Goal: Task Accomplishment & Management: Manage account settings

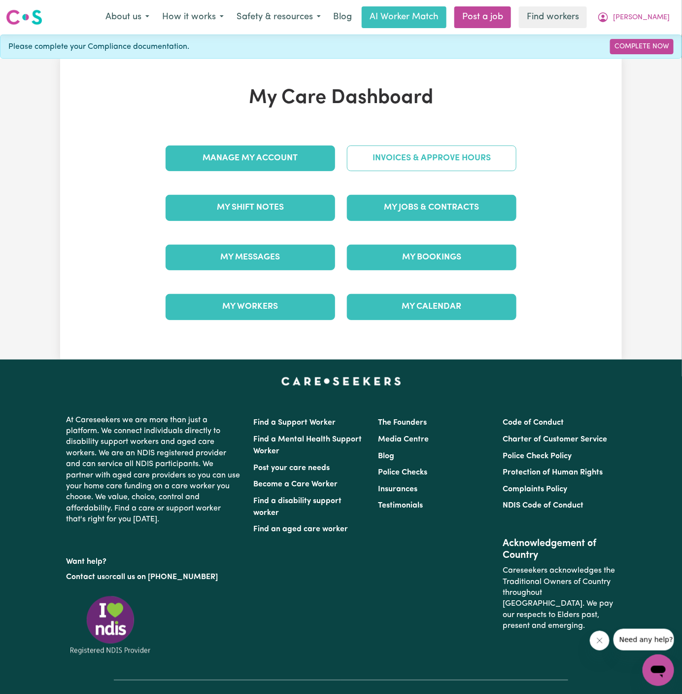
click at [450, 167] on link "Invoices & Approve Hours" at bounding box center [432, 158] width 170 height 26
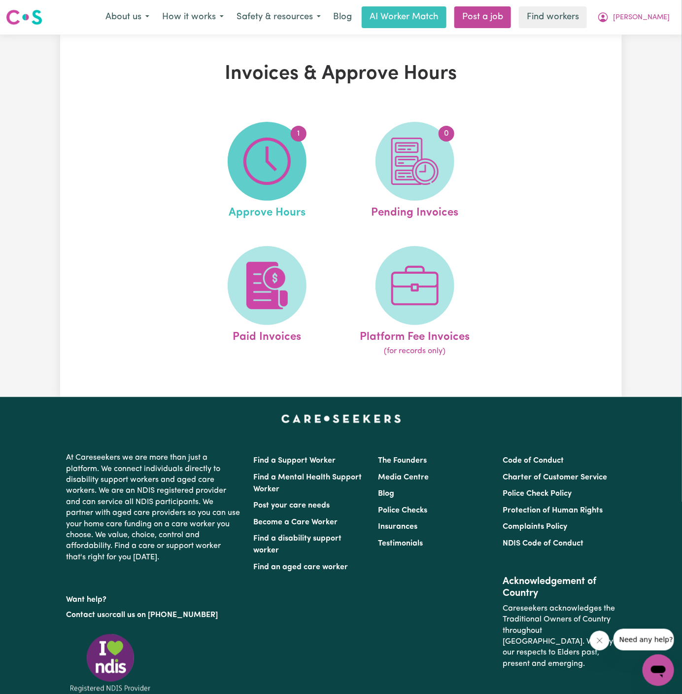
click at [284, 146] on img at bounding box center [267, 161] width 47 height 47
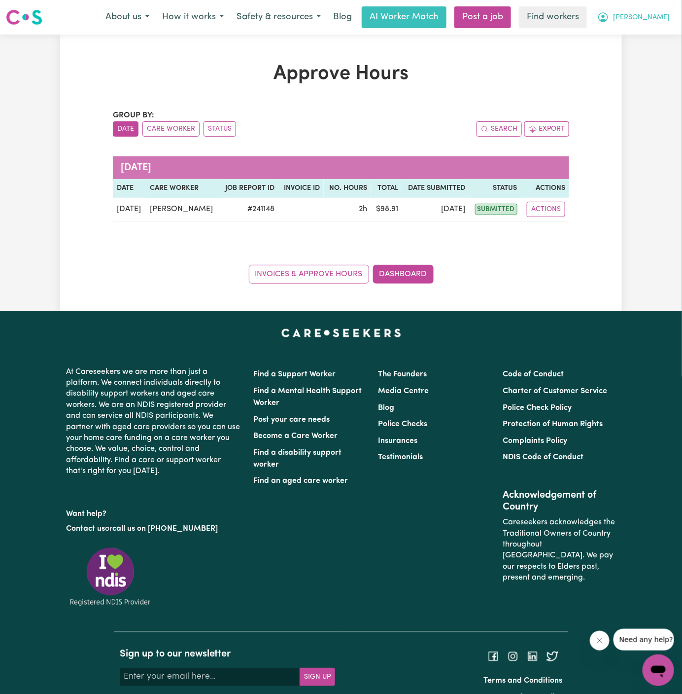
click at [664, 17] on span "[PERSON_NAME]" at bounding box center [641, 17] width 57 height 11
click at [661, 32] on link "My Dashboard" at bounding box center [637, 38] width 78 height 19
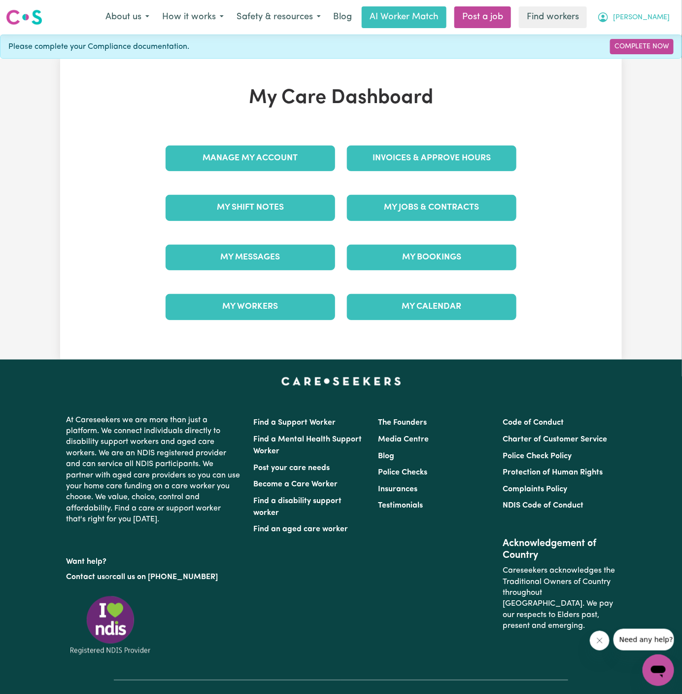
click at [661, 20] on span "[PERSON_NAME]" at bounding box center [641, 17] width 57 height 11
click at [653, 51] on link "Logout" at bounding box center [637, 56] width 78 height 19
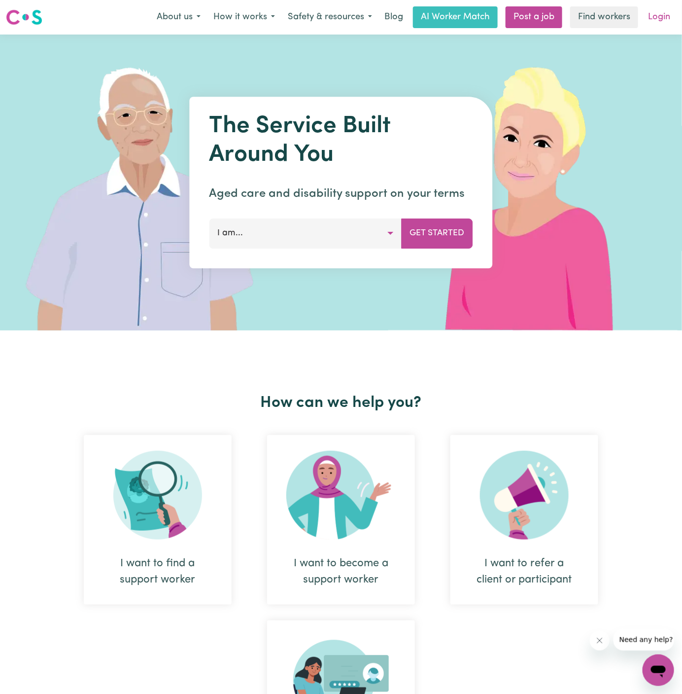
click at [661, 23] on link "Login" at bounding box center [659, 17] width 34 height 22
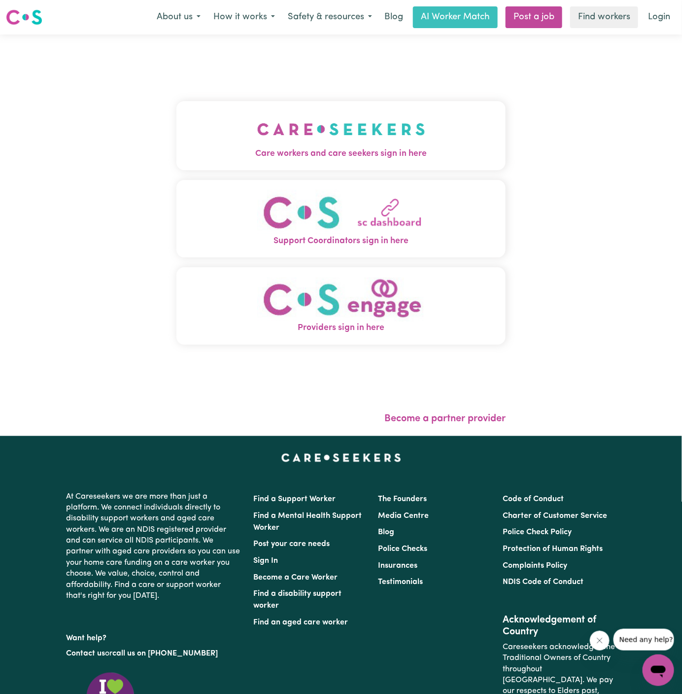
click at [446, 139] on button "Care workers and care seekers sign in here" at bounding box center [341, 135] width 329 height 69
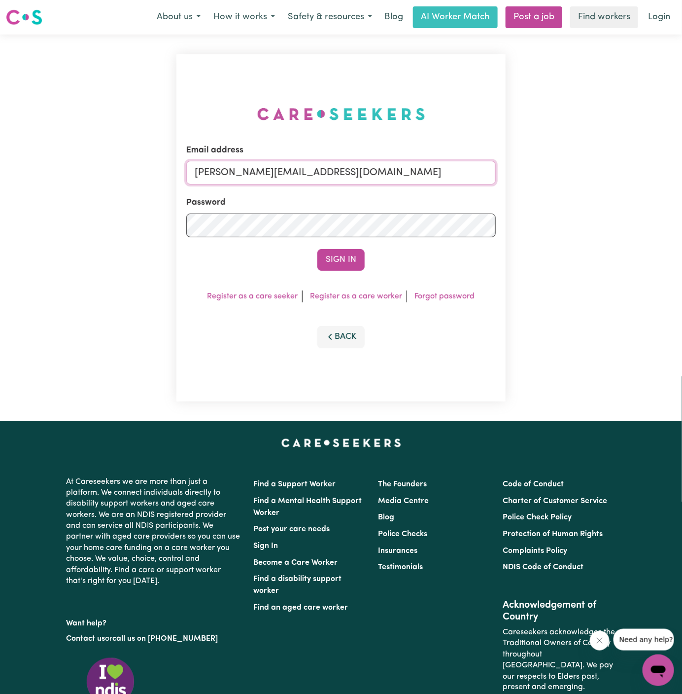
click at [373, 165] on input "[PERSON_NAME][EMAIL_ADDRESS][DOMAIN_NAME]" at bounding box center [341, 173] width 310 height 24
drag, startPoint x: 247, startPoint y: 174, endPoint x: 573, endPoint y: 173, distance: 325.9
click at [573, 173] on div "Email address [EMAIL_ADDRESS][DOMAIN_NAME] Password Sign In Register as a care …" at bounding box center [341, 228] width 682 height 387
type input "[EMAIL_ADDRESS][DOMAIN_NAME]"
click at [318, 249] on button "Sign In" at bounding box center [341, 260] width 47 height 22
